Goal: Task Accomplishment & Management: Use online tool/utility

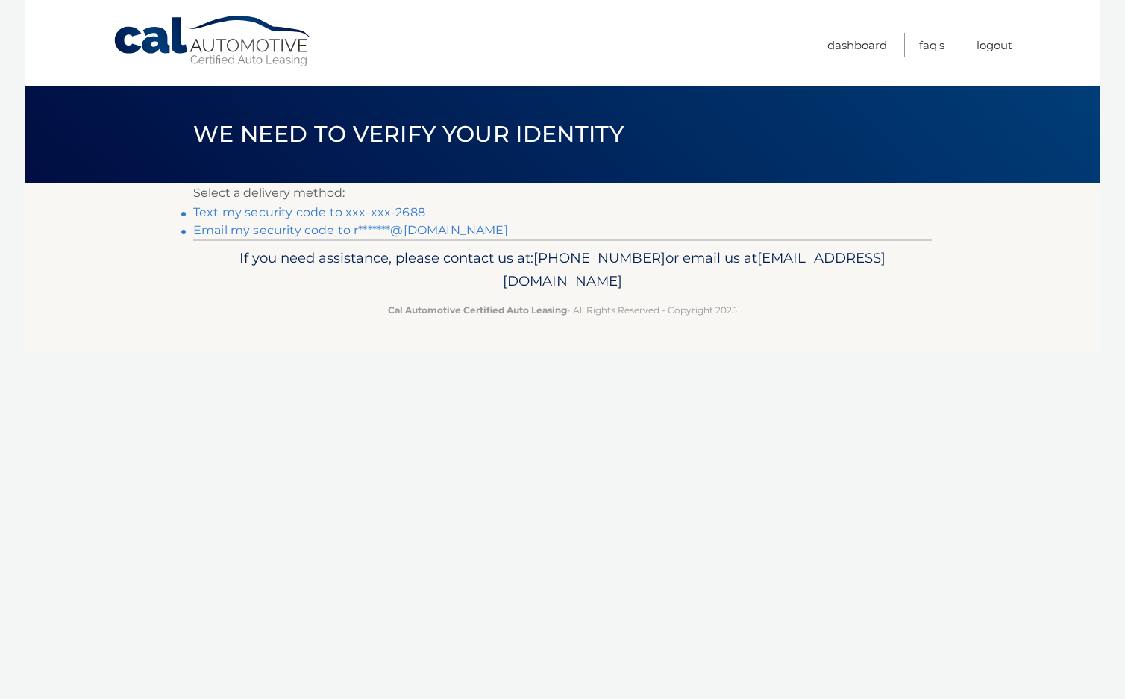
click at [340, 215] on link "Text my security code to xxx-xxx-2688" at bounding box center [309, 212] width 232 height 14
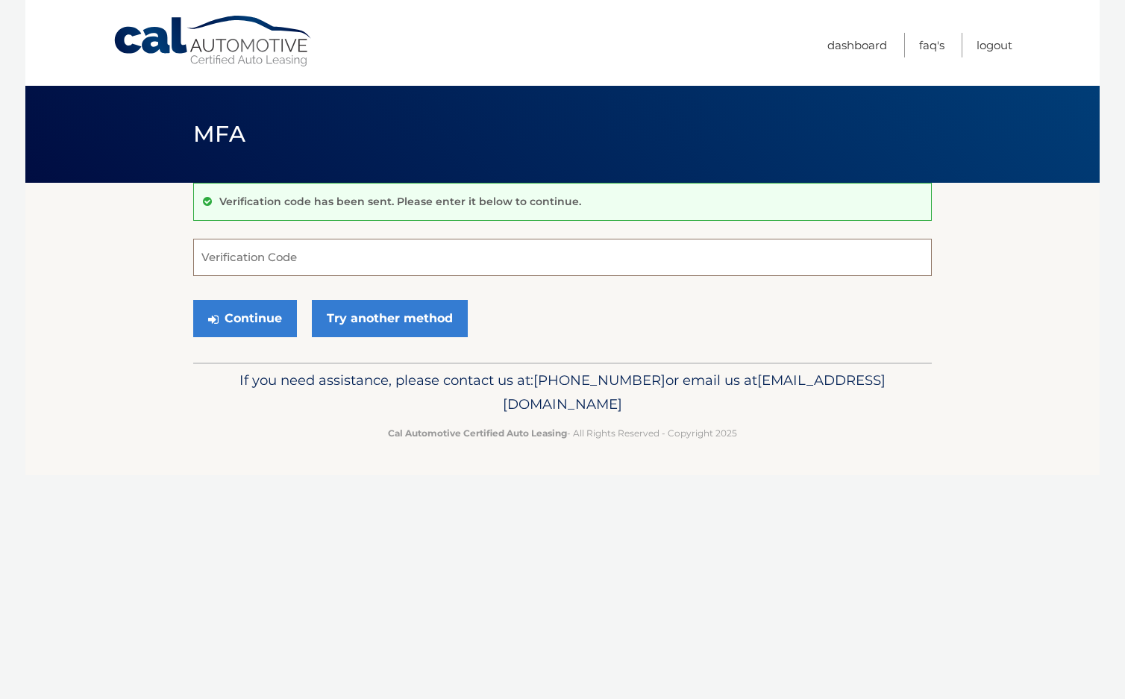
click at [332, 267] on input "Verification Code" at bounding box center [562, 257] width 739 height 37
type input "732913"
click at [266, 317] on button "Continue" at bounding box center [245, 318] width 104 height 37
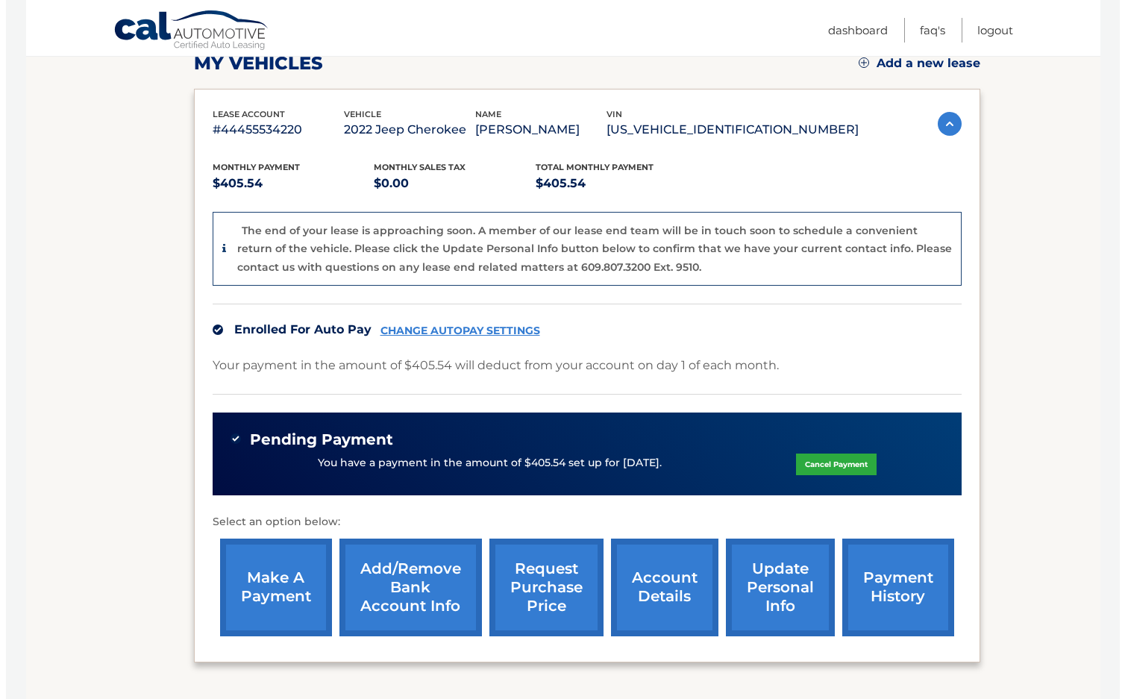
scroll to position [224, 0]
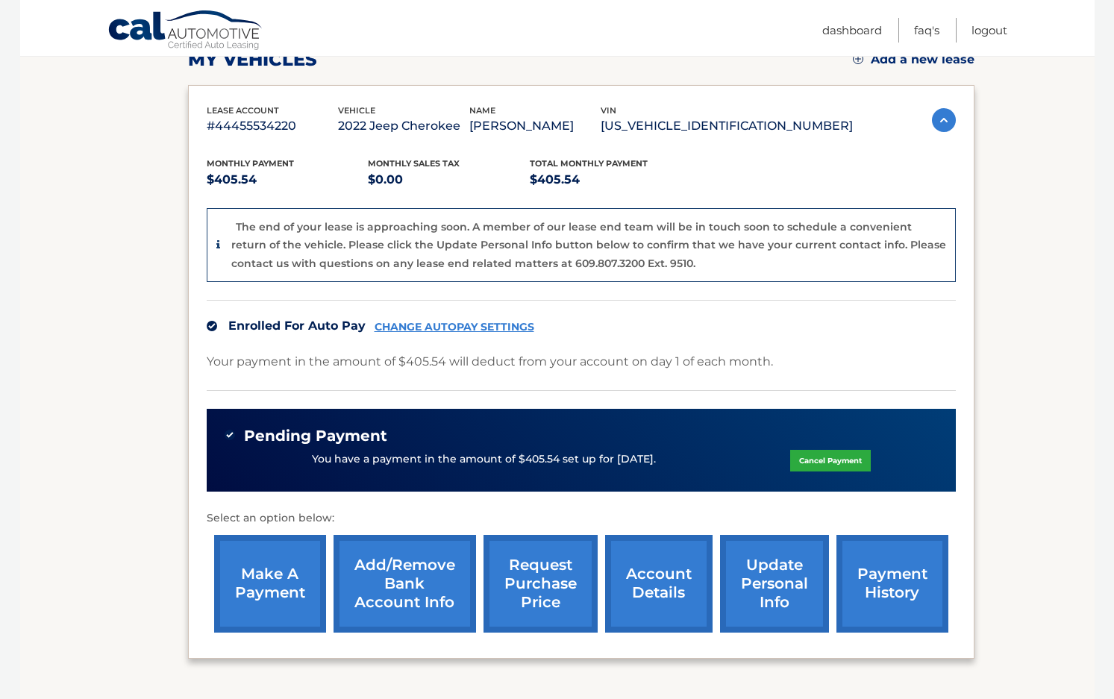
click at [521, 583] on link "request purchase price" at bounding box center [540, 584] width 114 height 98
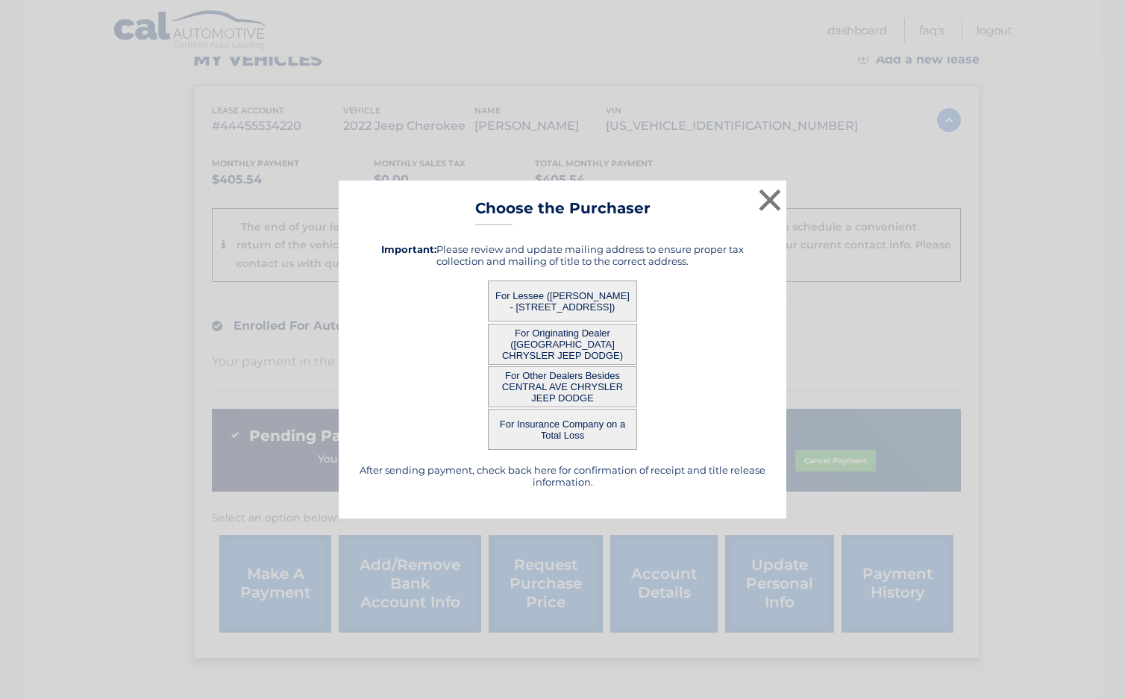
click at [557, 310] on button "For Lessee (RALPH CARBONARO - 165 EDENWALD AVE, , MOUNT VERNON, NY 10550)" at bounding box center [562, 301] width 149 height 41
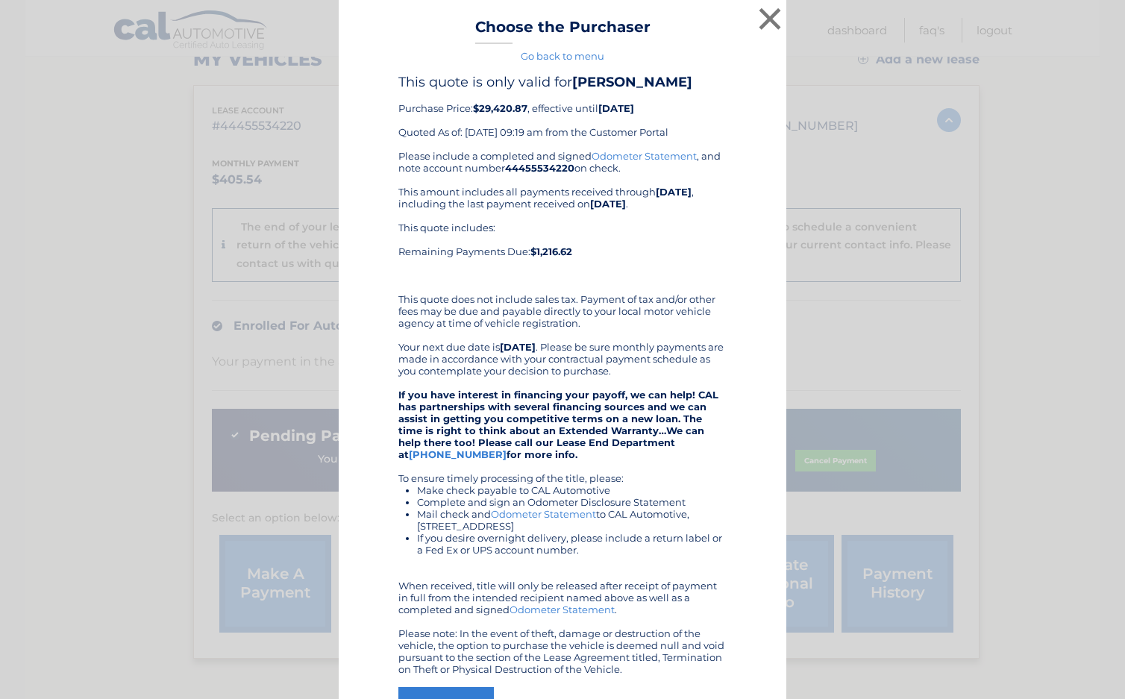
scroll to position [0, 0]
click at [587, 58] on link "Go back to menu" at bounding box center [563, 57] width 84 height 12
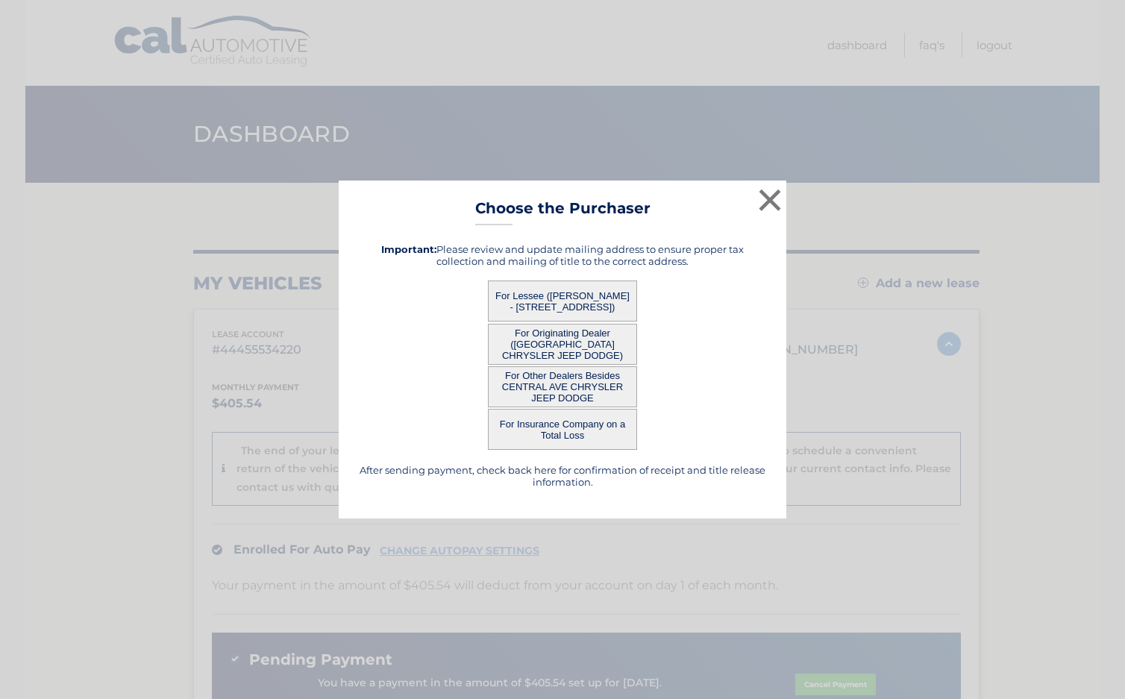
click at [583, 345] on button "For Originating Dealer (CENTRAL AVE CHRYSLER JEEP DODGE)" at bounding box center [562, 344] width 149 height 41
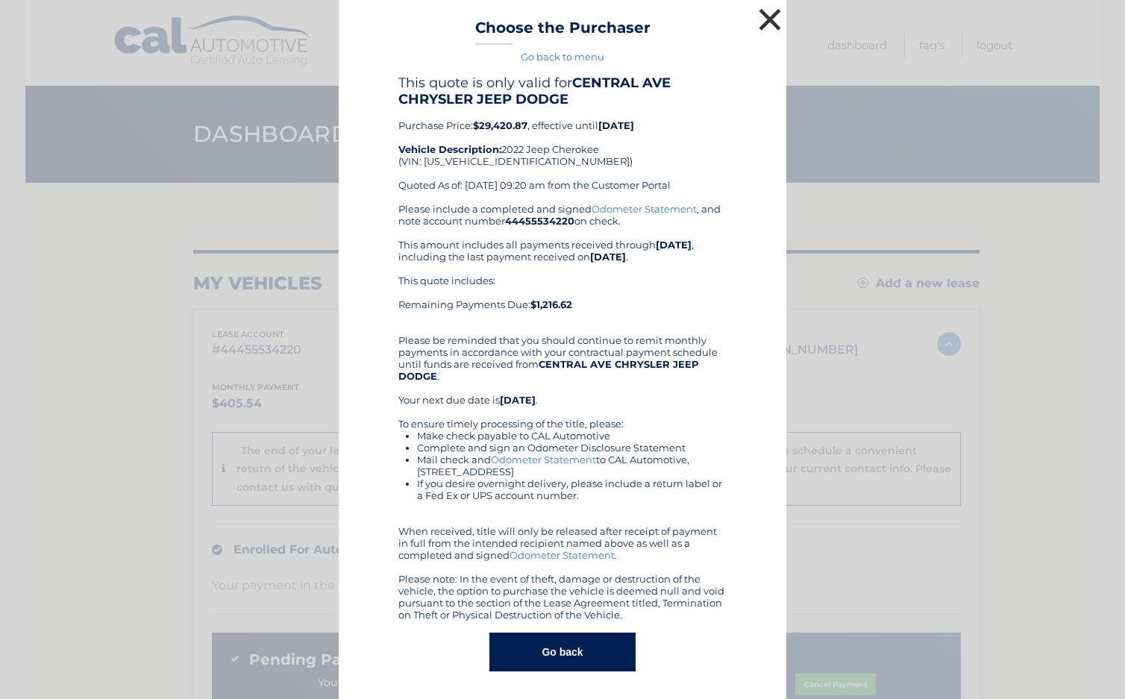
click at [769, 19] on button "×" at bounding box center [770, 19] width 30 height 30
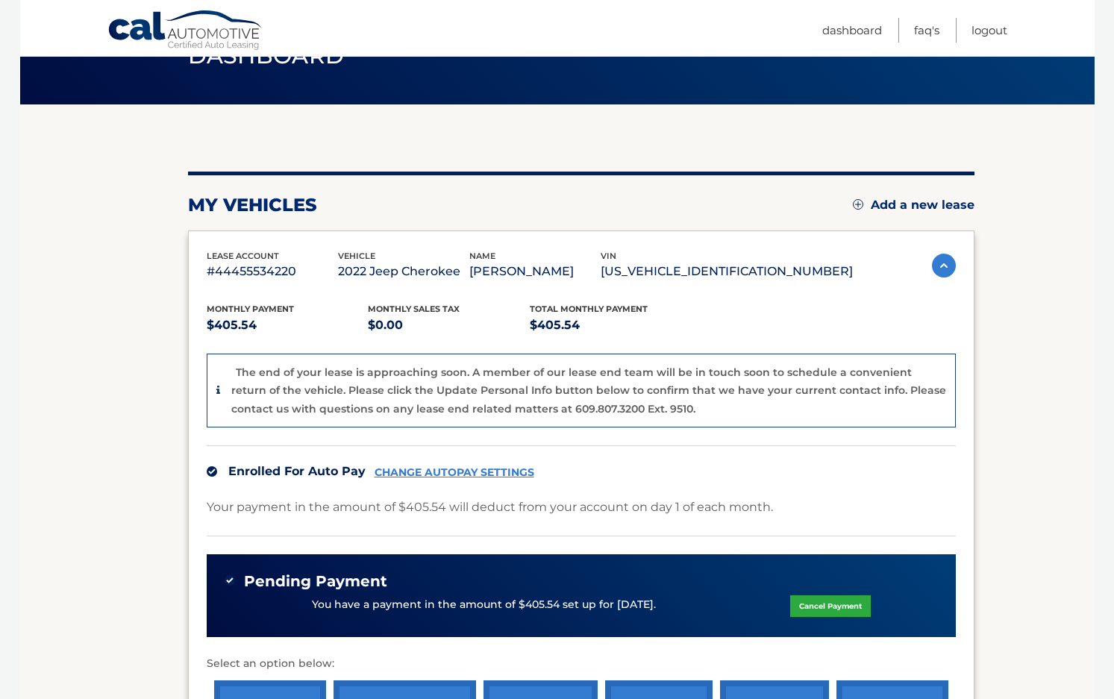
scroll to position [63, 0]
